Goal: Use online tool/utility: Utilize a website feature to perform a specific function

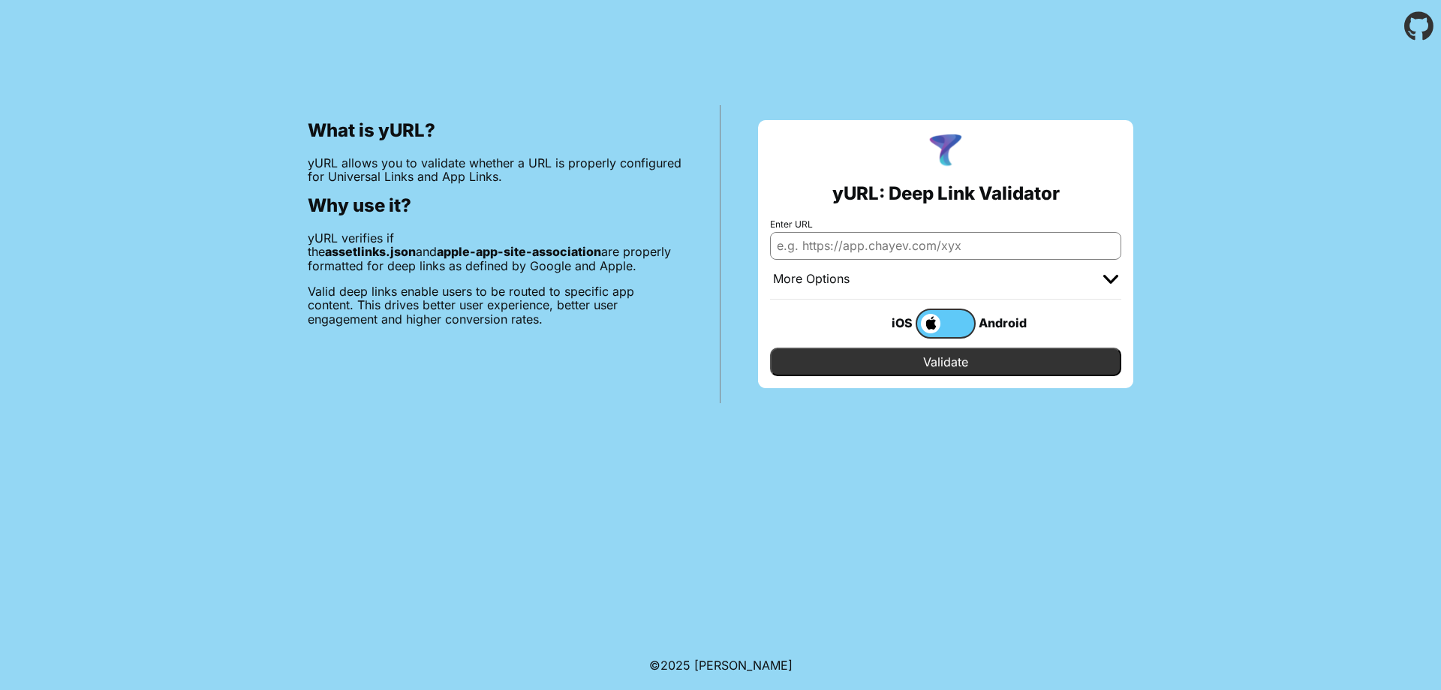
click at [942, 240] on input "Enter URL" at bounding box center [945, 245] width 351 height 27
paste input "[URL][DOMAIN_NAME]"
type input "[URL][DOMAIN_NAME]"
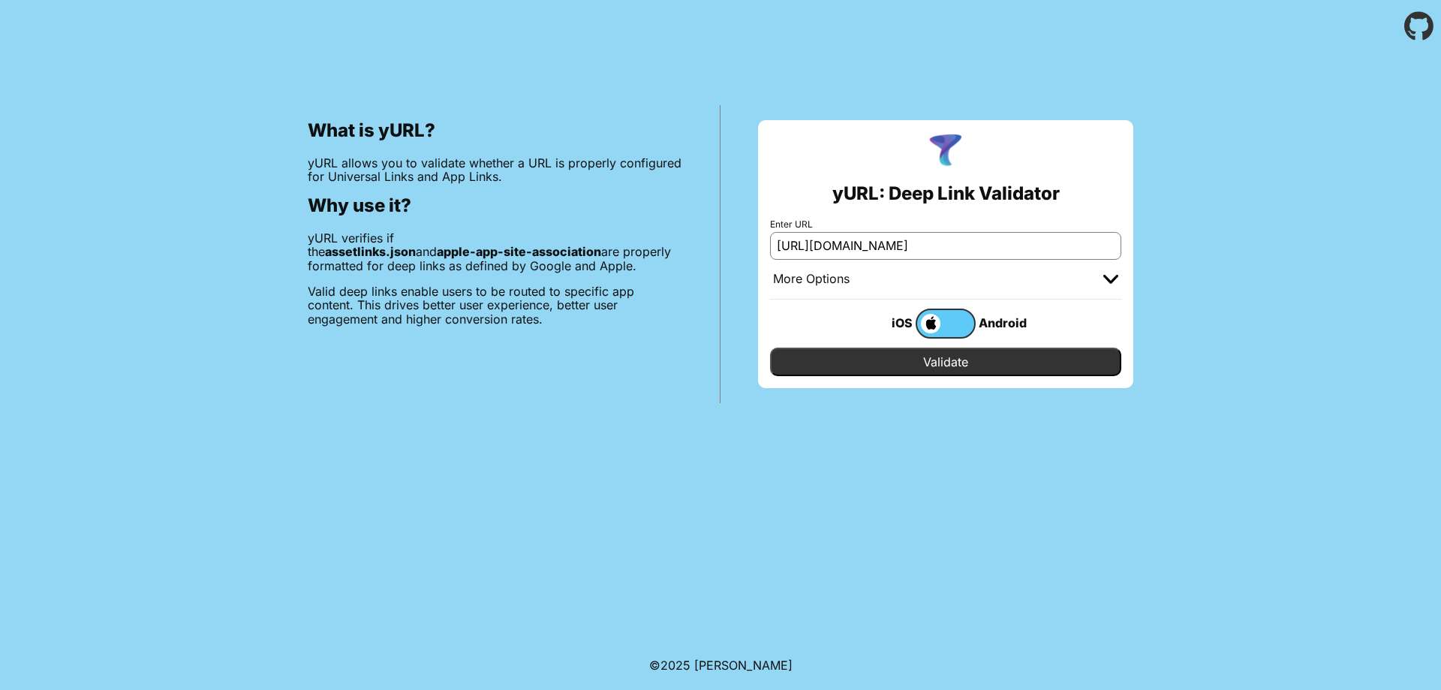
click at [934, 359] on input "Validate" at bounding box center [945, 361] width 351 height 29
click at [1114, 282] on img at bounding box center [1110, 279] width 15 height 9
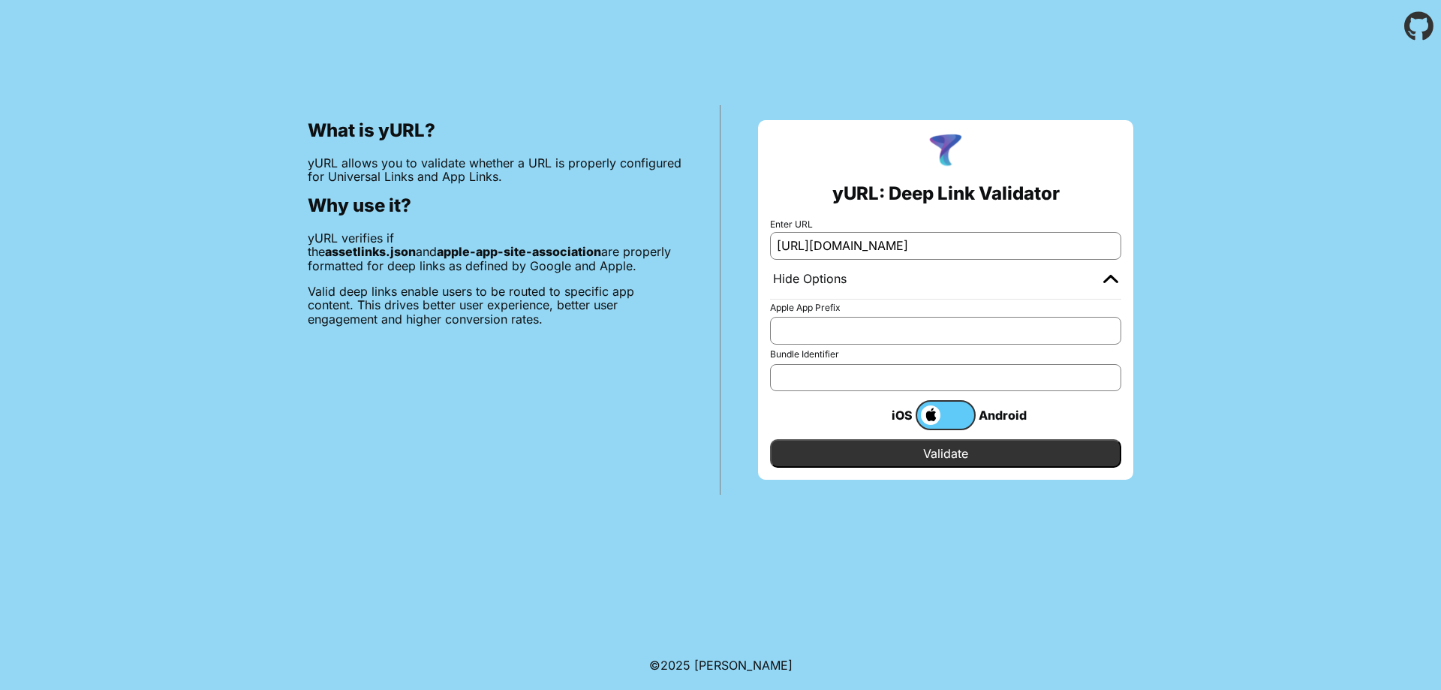
click at [1114, 282] on img at bounding box center [1110, 278] width 15 height 9
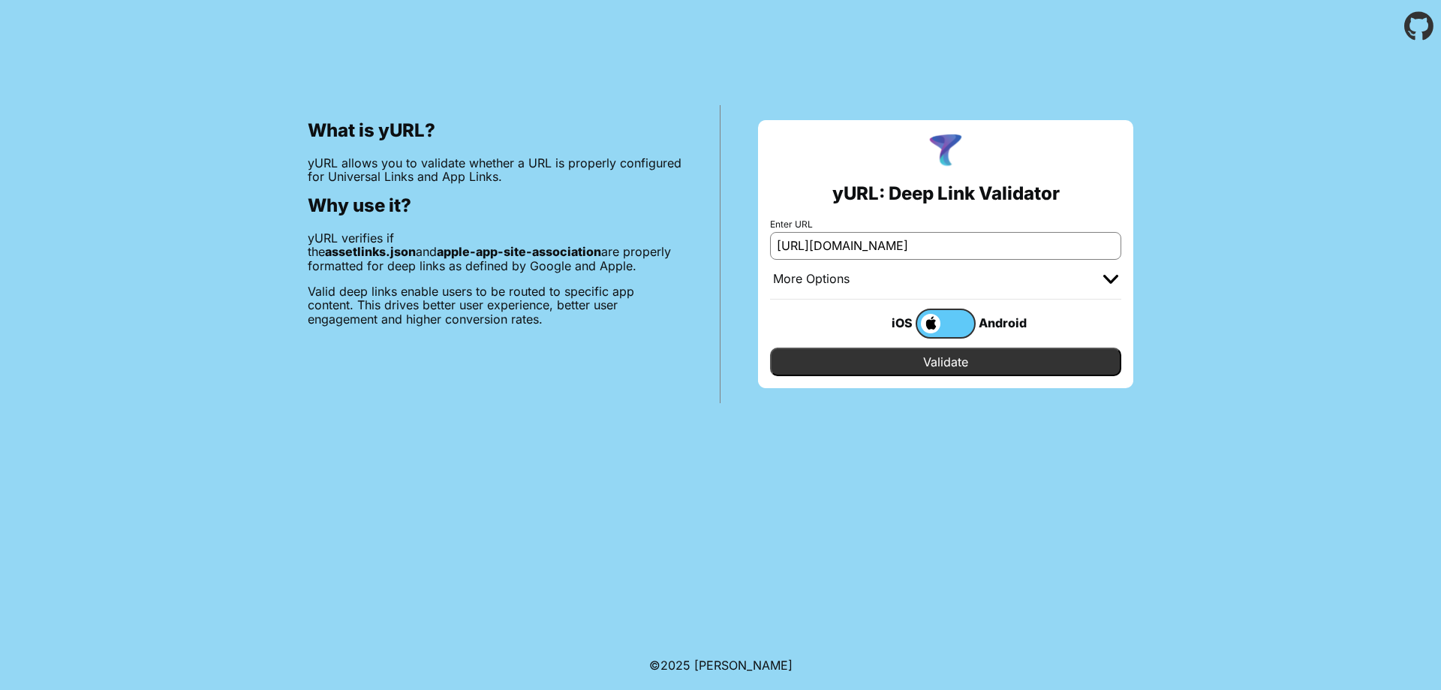
click at [951, 368] on input "Validate" at bounding box center [945, 361] width 351 height 29
click at [868, 254] on input "Enter URL" at bounding box center [945, 245] width 351 height 27
paste input "[URL][DOMAIN_NAME]"
type input "[URL][DOMAIN_NAME]"
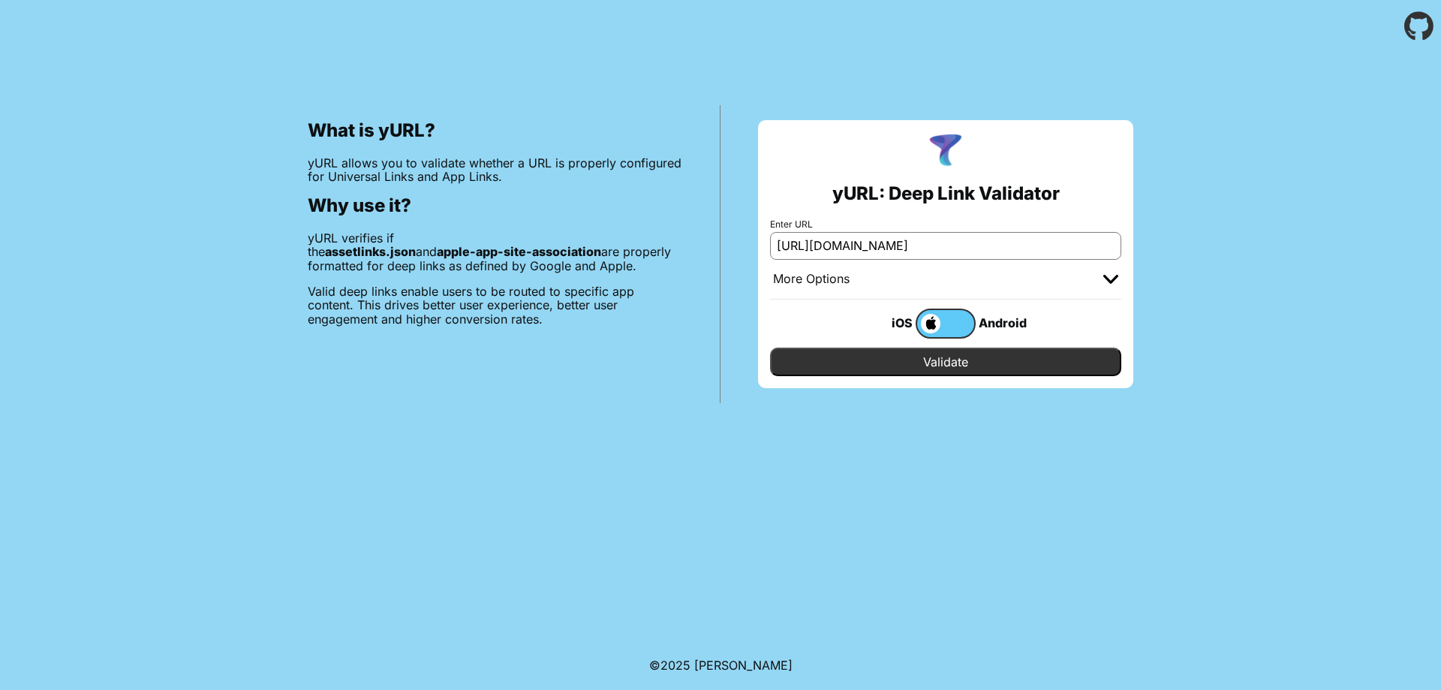
scroll to position [0, 0]
click at [937, 357] on input "Validate" at bounding box center [945, 361] width 351 height 29
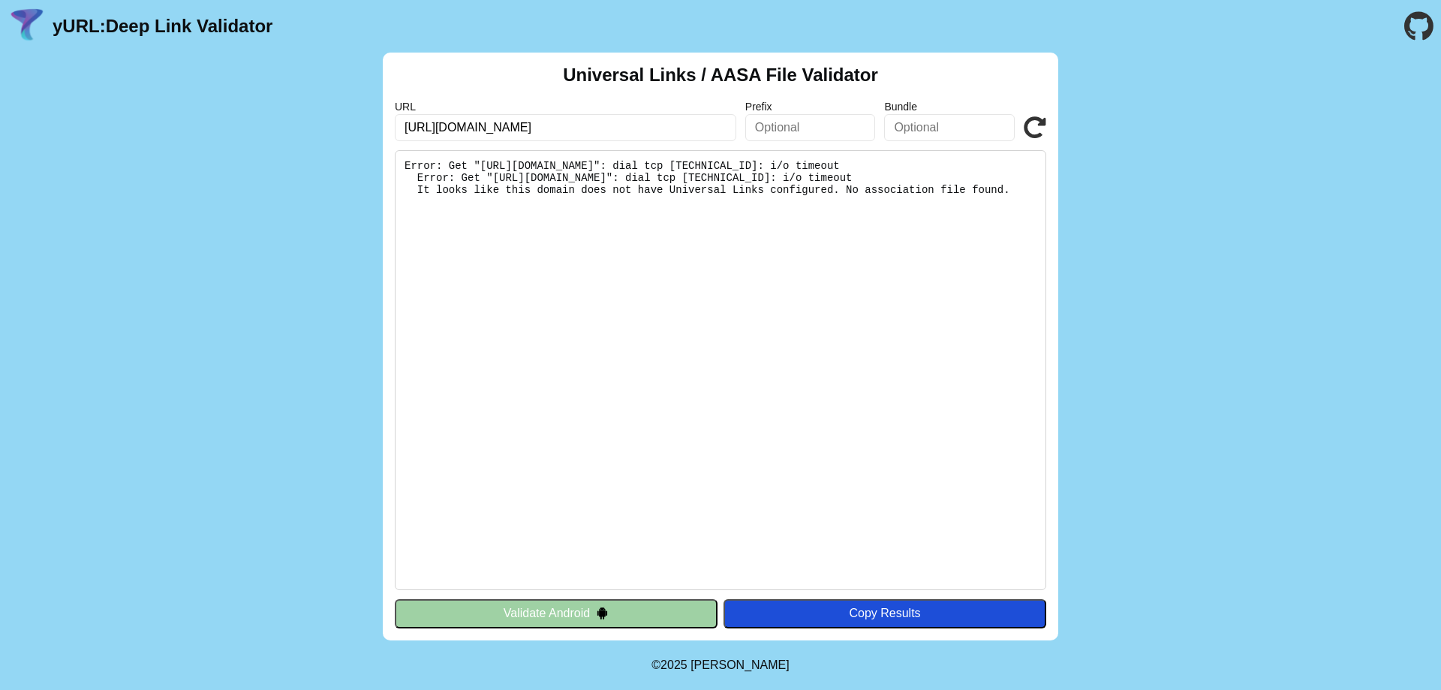
click at [1039, 130] on icon at bounding box center [1035, 127] width 23 height 23
click at [1033, 128] on icon at bounding box center [1035, 127] width 23 height 23
click at [1033, 134] on icon at bounding box center [1035, 127] width 23 height 23
click at [1038, 125] on icon at bounding box center [1035, 127] width 23 height 23
drag, startPoint x: 558, startPoint y: 128, endPoint x: 401, endPoint y: 126, distance: 156.1
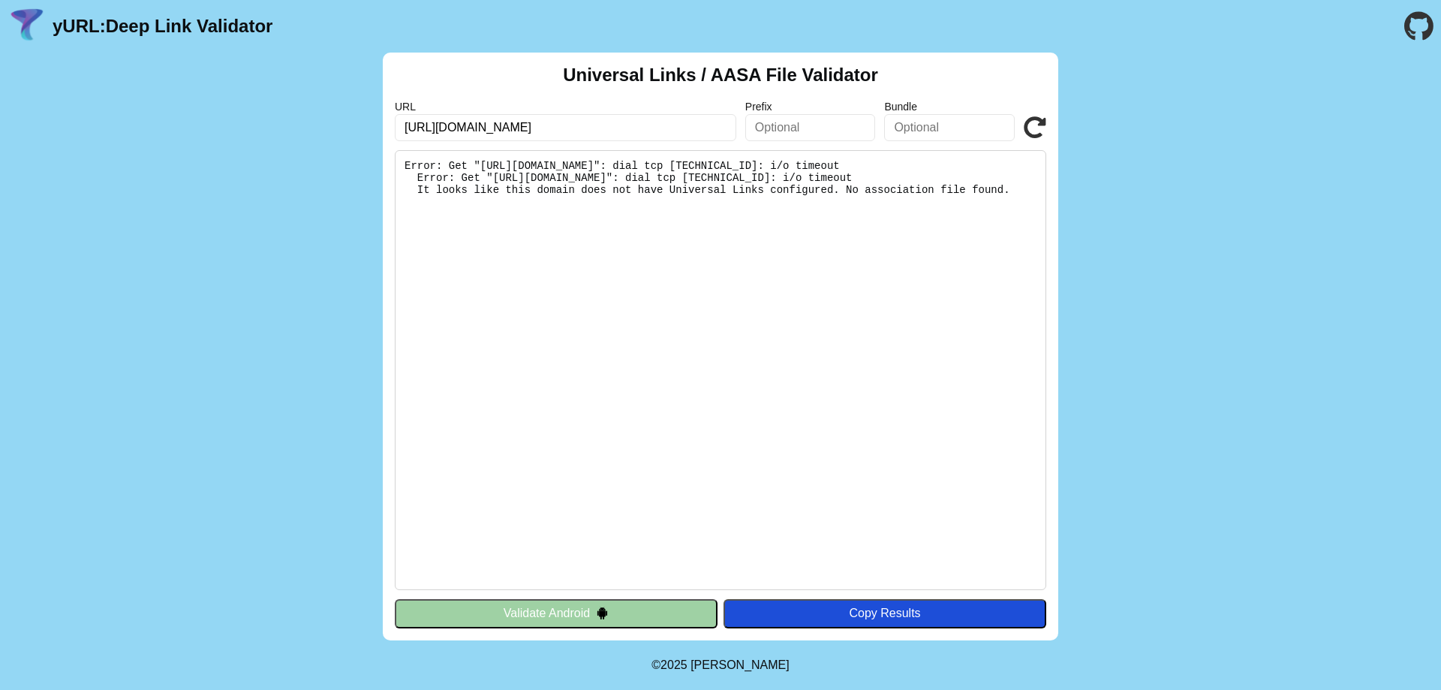
click at [401, 126] on input "[URL][DOMAIN_NAME]" at bounding box center [565, 127] width 341 height 27
